Goal: Check status: Check status

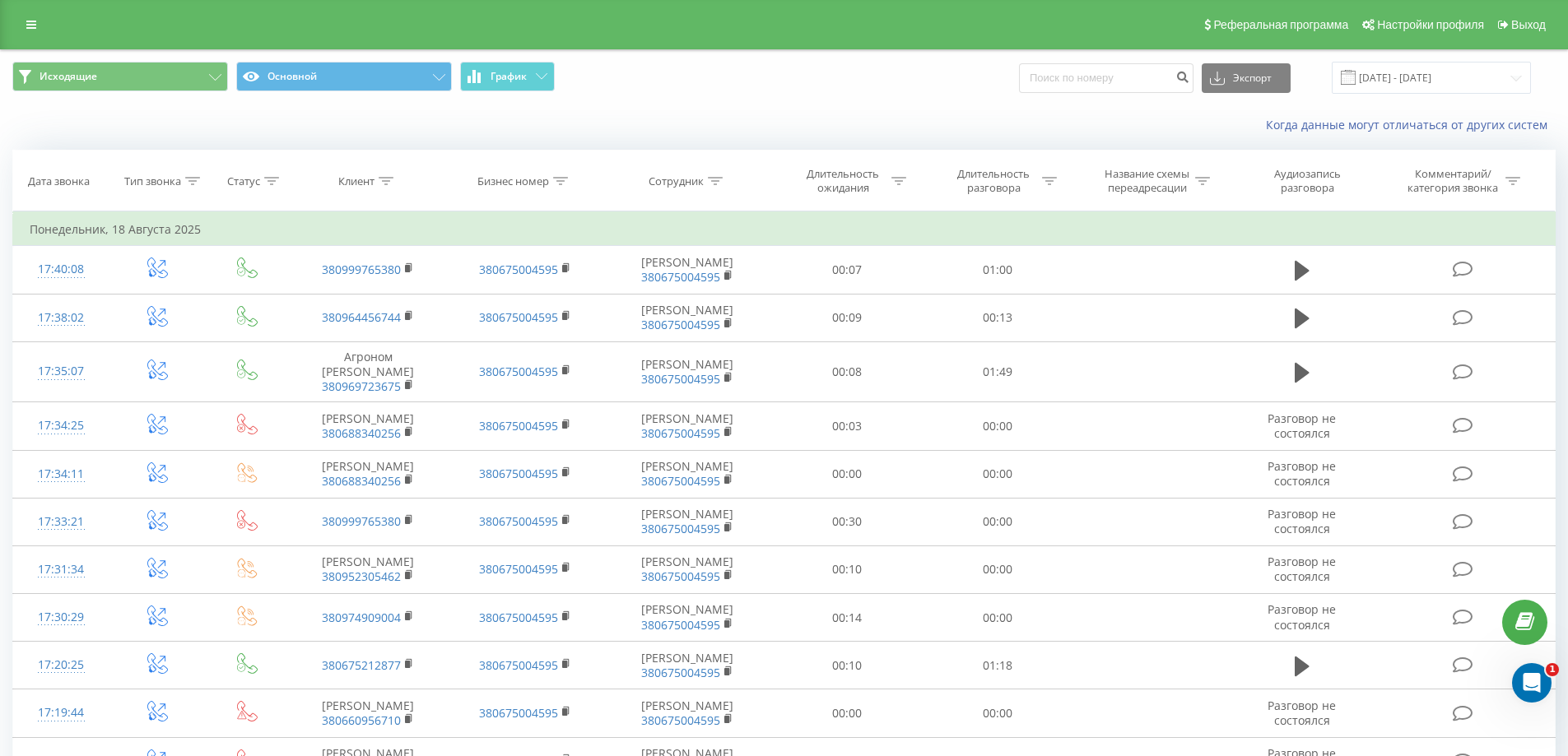
click at [523, 95] on div "Исходящие Основной График Экспорт .csv .xls .xlsx [DATE] - [DATE]" at bounding box center [784, 78] width 1567 height 56
click at [522, 84] on button "График" at bounding box center [507, 77] width 95 height 30
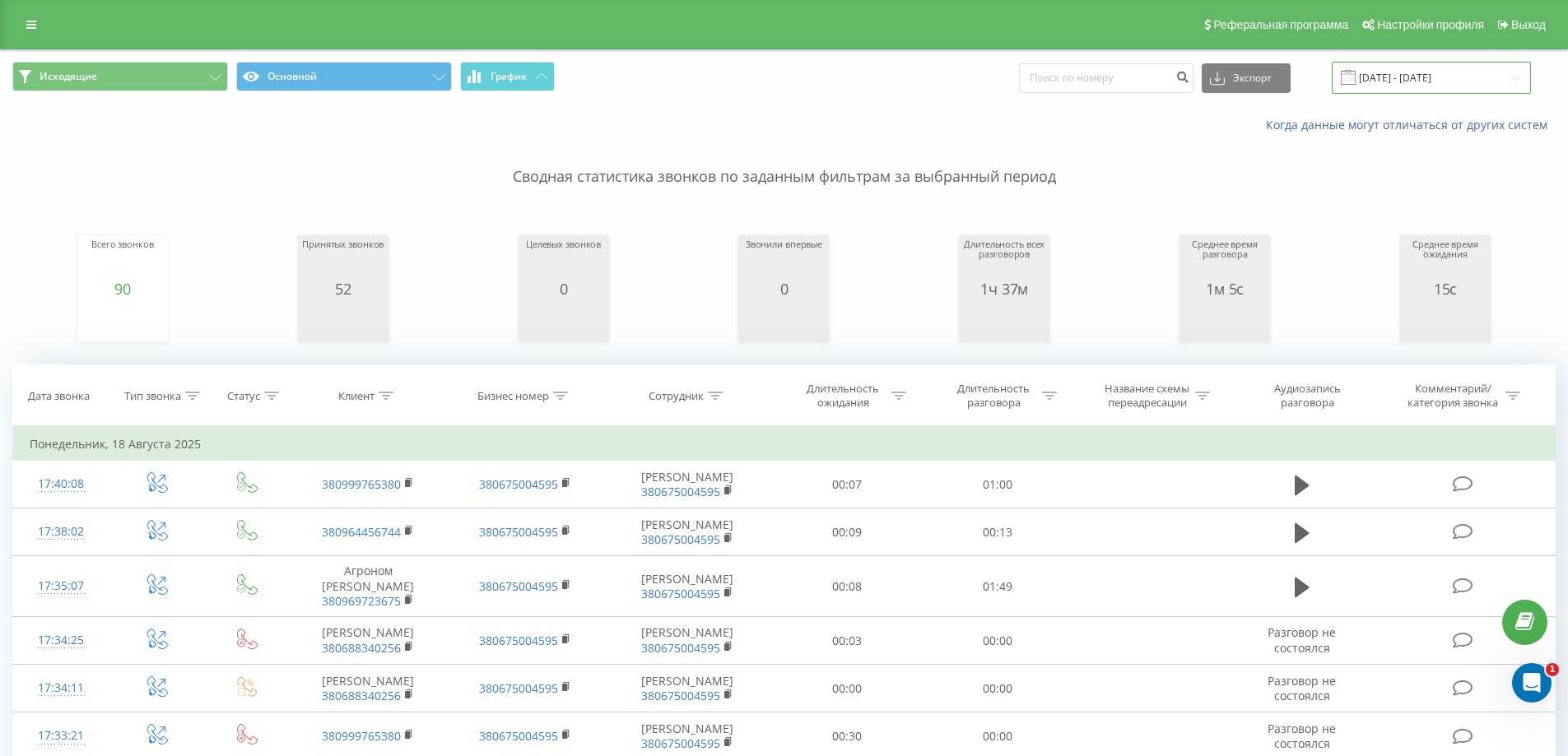
click at [1408, 80] on input "[DATE] - [DATE]" at bounding box center [1432, 78] width 199 height 33
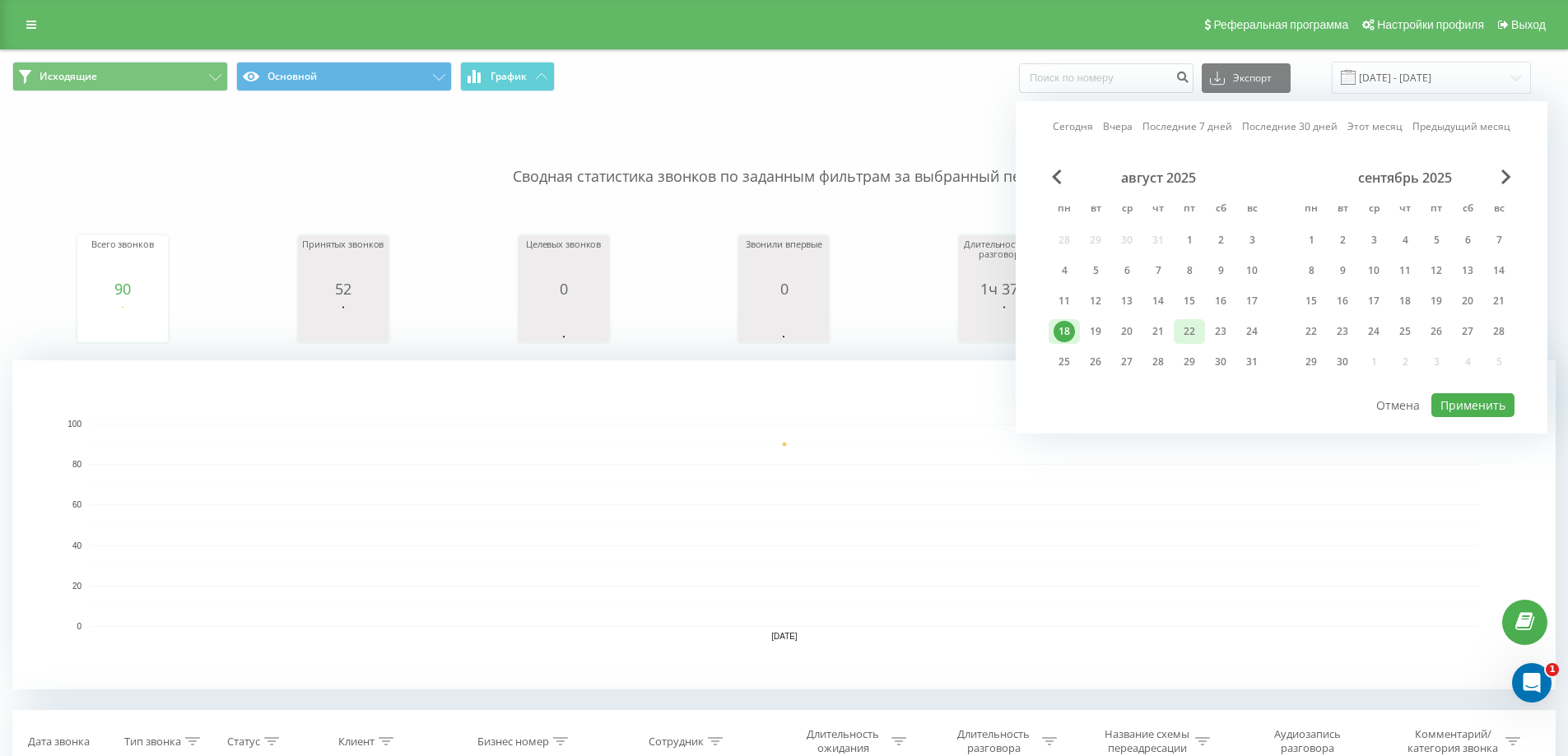
click at [1201, 333] on div "22" at bounding box center [1189, 332] width 32 height 25
click at [1480, 395] on button "Применить" at bounding box center [1473, 405] width 83 height 24
type input "[DATE] - [DATE]"
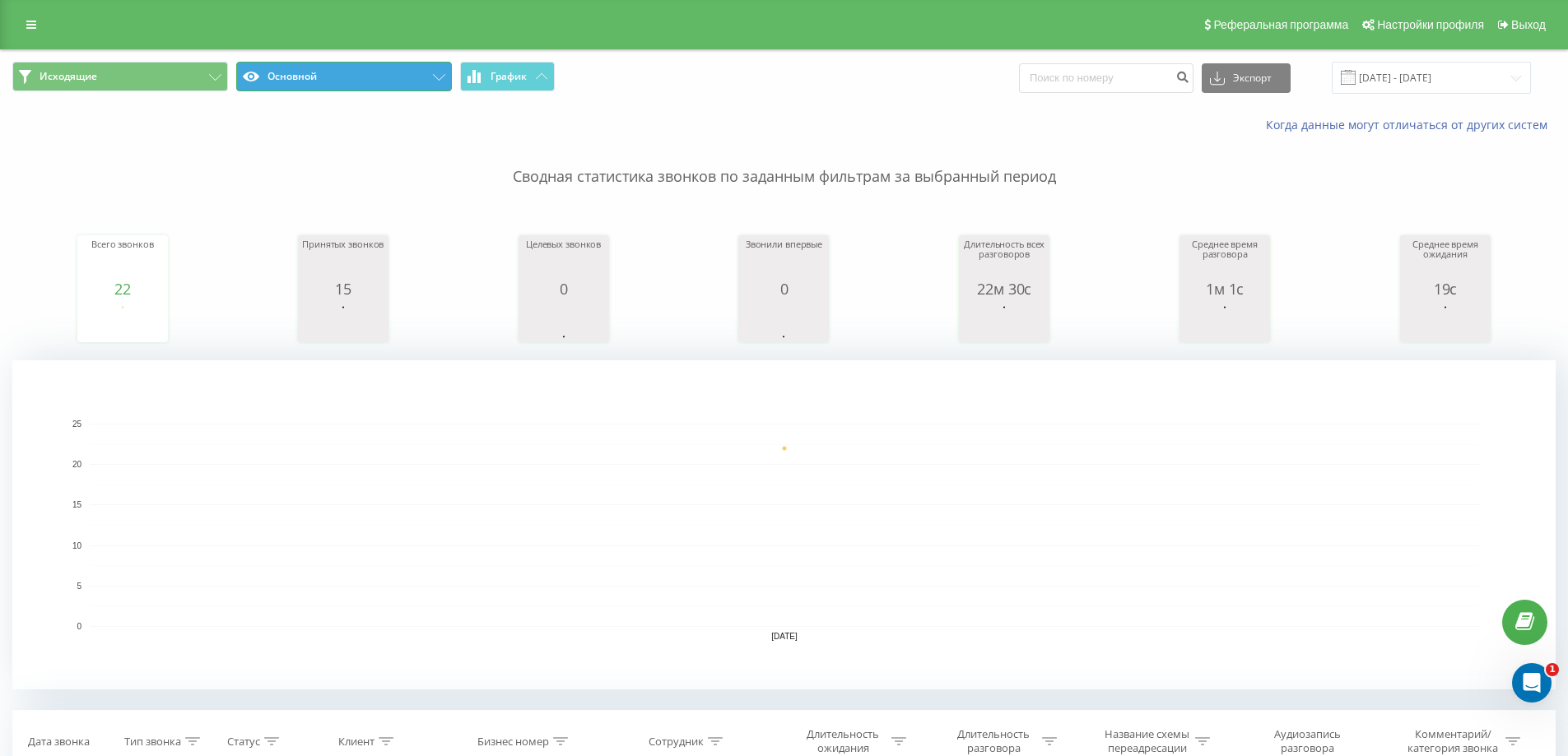
click at [300, 71] on button "Основной" at bounding box center [344, 77] width 215 height 30
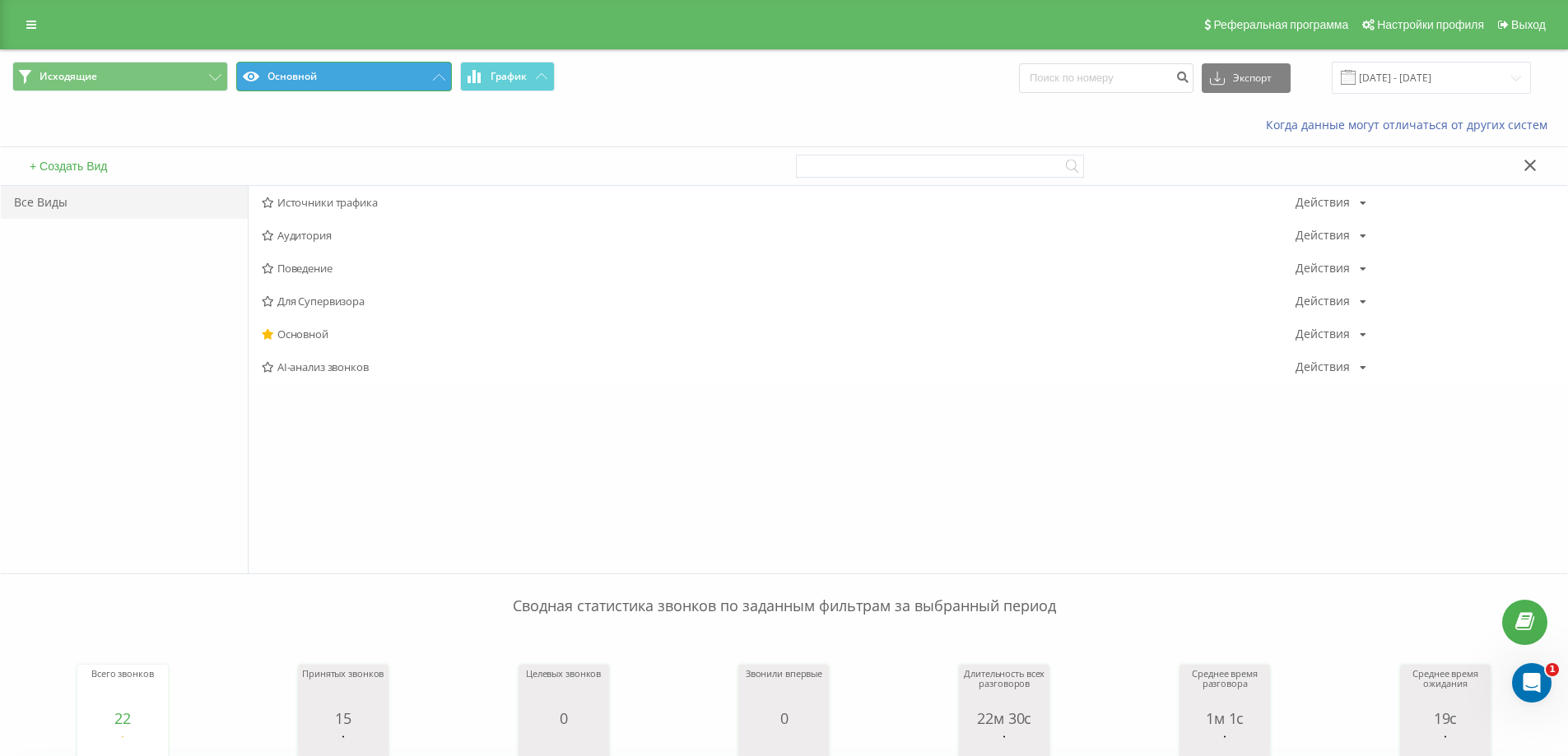
click at [300, 71] on button "Основной" at bounding box center [344, 77] width 215 height 30
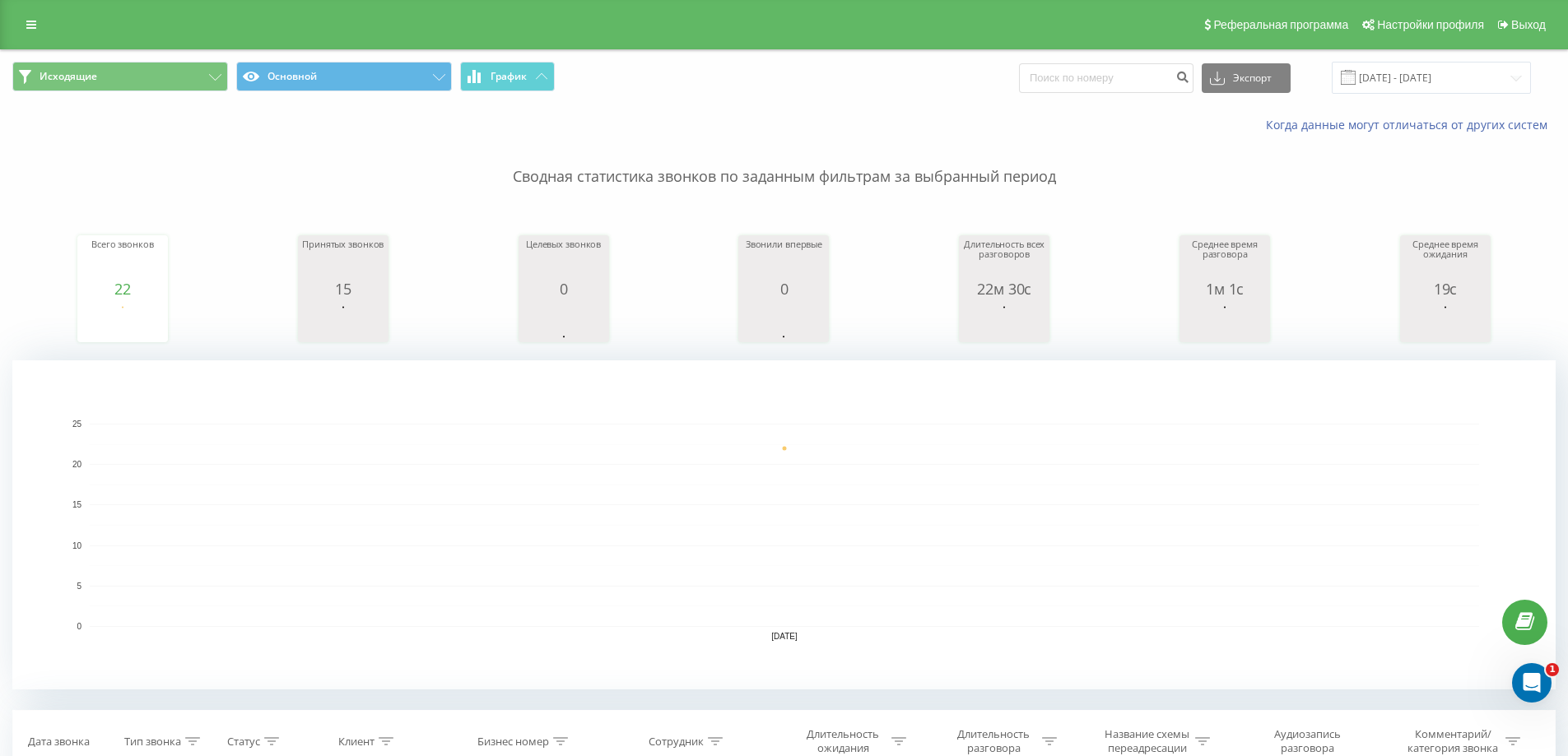
drag, startPoint x: 578, startPoint y: 163, endPoint x: 481, endPoint y: 13, distance: 178.6
click at [574, 150] on p "Сводная статистика звонков по заданным фильтрам за выбранный период" at bounding box center [784, 160] width 1544 height 55
